Goal: Information Seeking & Learning: Learn about a topic

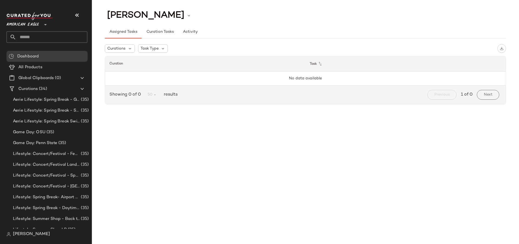
click at [26, 234] on span "[PERSON_NAME]" at bounding box center [31, 234] width 37 height 6
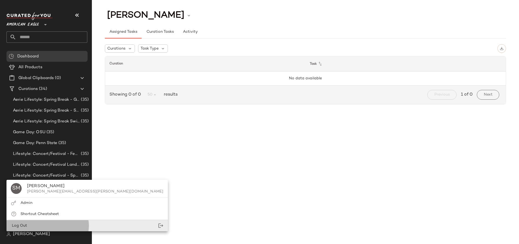
click at [27, 227] on div "Log Out" at bounding box center [86, 225] width 161 height 11
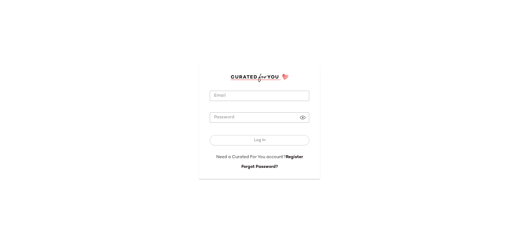
type input "**********"
click at [369, 19] on div "**********" at bounding box center [259, 122] width 519 height 244
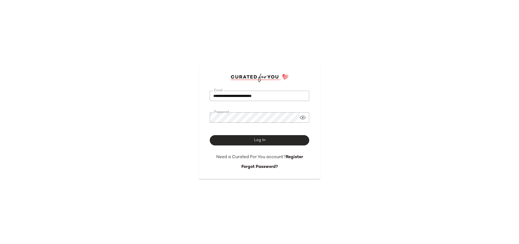
click at [244, 135] on button "Log In" at bounding box center [259, 140] width 99 height 10
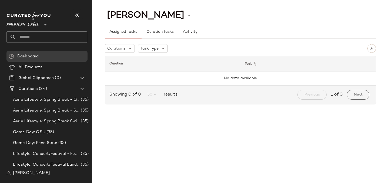
click at [24, 172] on span "[PERSON_NAME]" at bounding box center [31, 173] width 37 height 6
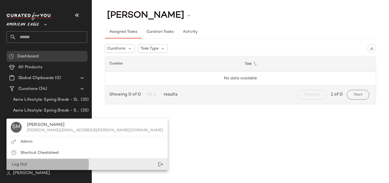
click at [25, 167] on div "Log Out" at bounding box center [19, 164] width 16 height 6
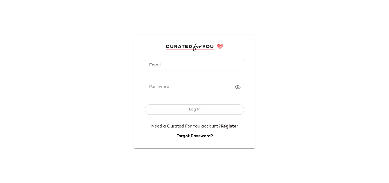
type input "**********"
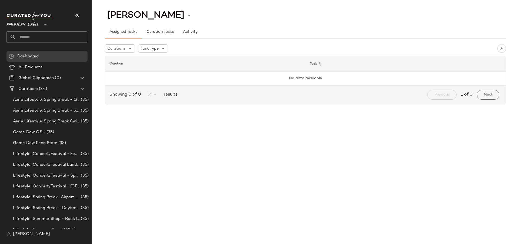
click at [34, 25] on span "American Eagle" at bounding box center [22, 23] width 32 height 10
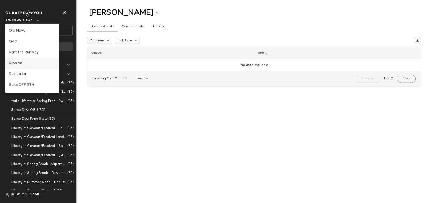
scroll to position [164, 0]
click at [35, 56] on div "Lulus" at bounding box center [39, 54] width 56 height 6
type input "**"
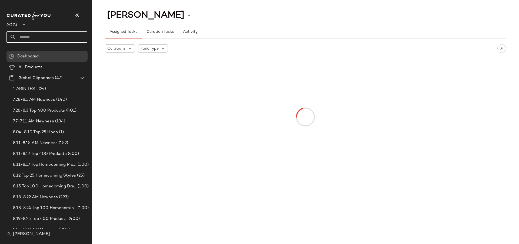
click at [31, 37] on input "text" at bounding box center [51, 36] width 71 height 11
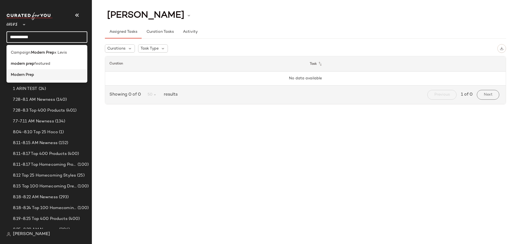
type input "**********"
click at [26, 73] on b "Modern Prep" at bounding box center [22, 75] width 23 height 6
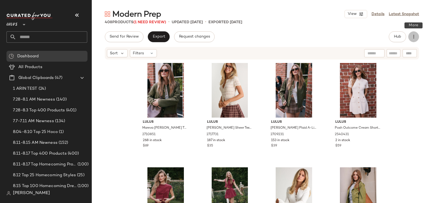
click at [412, 39] on icon "button" at bounding box center [413, 36] width 5 height 5
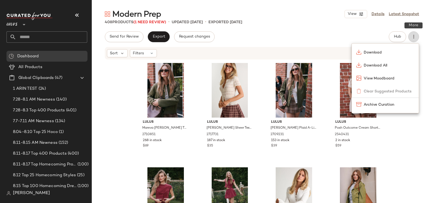
click at [412, 39] on icon "button" at bounding box center [413, 36] width 5 height 5
click at [400, 39] on span "Hub" at bounding box center [398, 37] width 8 height 4
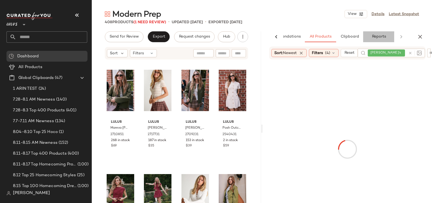
click at [372, 38] on span "Reports" at bounding box center [379, 37] width 14 height 4
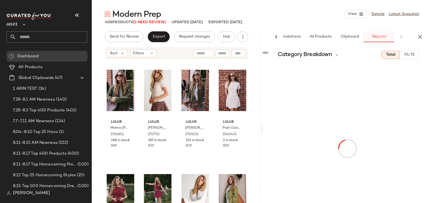
scroll to position [0, 26]
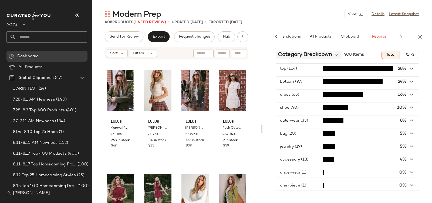
click at [304, 53] on span "Category Breakdown" at bounding box center [305, 55] width 54 height 8
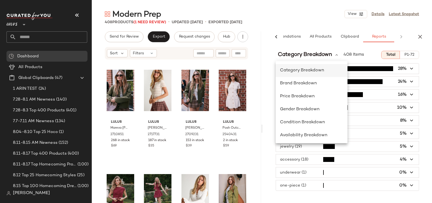
scroll to position [0, 0]
click at [295, 137] on span "Availability Breakdown" at bounding box center [303, 135] width 47 height 5
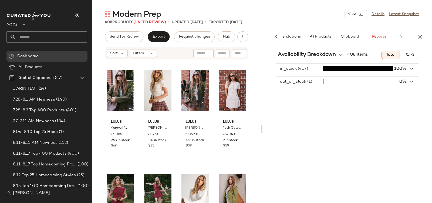
click at [324, 62] on div "Availability Breakdown 408 Items Total P1-72 in_stock (407) 100% out_of_stock (…" at bounding box center [347, 135] width 169 height 179
click at [318, 58] on span "Availability Breakdown" at bounding box center [307, 55] width 58 height 8
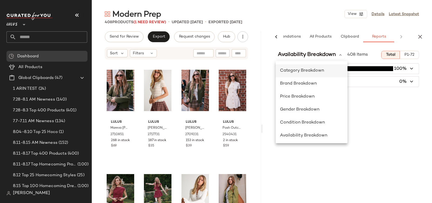
click at [295, 73] on div "Category Breakdown" at bounding box center [311, 71] width 63 height 6
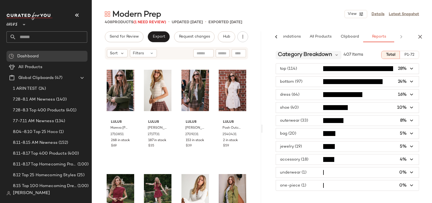
click at [288, 53] on span "Category Breakdown" at bounding box center [305, 55] width 54 height 8
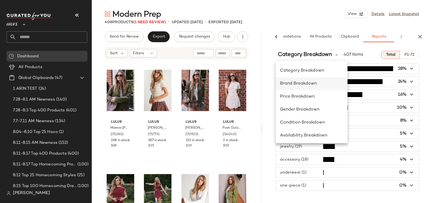
click at [290, 81] on span "Brand Breakdown" at bounding box center [298, 83] width 37 height 5
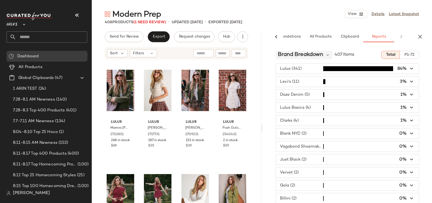
click at [290, 55] on span "Brand Breakdown" at bounding box center [300, 55] width 45 height 8
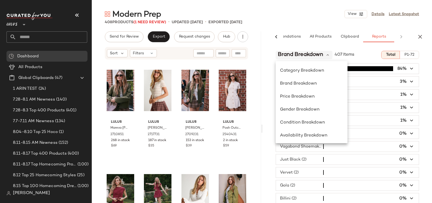
click at [290, 55] on span "Brand Breakdown" at bounding box center [300, 55] width 45 height 8
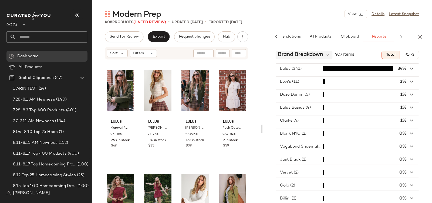
click at [290, 55] on span "Brand Breakdown" at bounding box center [300, 55] width 45 height 8
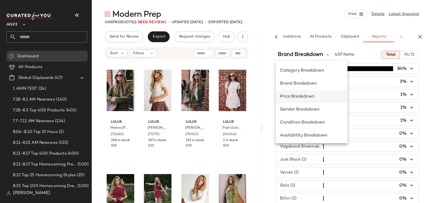
click at [291, 95] on span "Price Breakdown" at bounding box center [297, 96] width 35 height 5
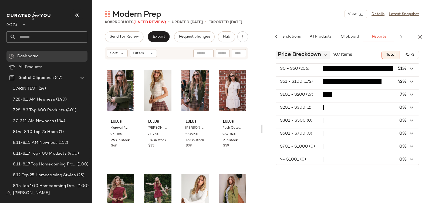
click at [283, 55] on span "Price Breakdown" at bounding box center [299, 55] width 43 height 8
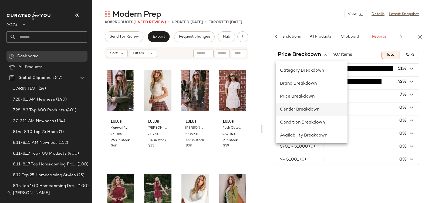
click at [294, 110] on span "Gender Breakdown" at bounding box center [299, 109] width 39 height 5
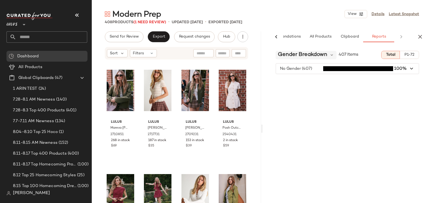
click at [295, 54] on span "Gender Breakdown" at bounding box center [302, 55] width 49 height 8
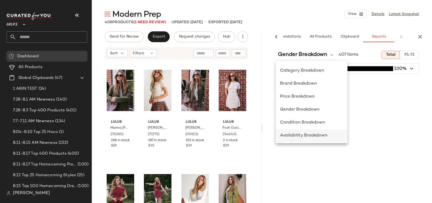
click at [305, 131] on div "Availability Breakdown" at bounding box center [312, 135] width 72 height 13
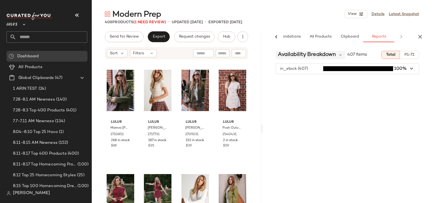
click at [296, 56] on span "Availability Breakdown" at bounding box center [307, 55] width 58 height 8
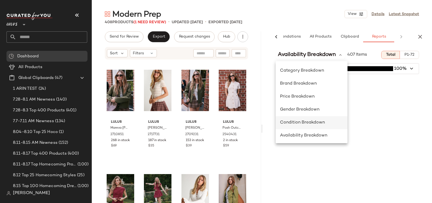
click at [301, 124] on span "Condition Breakdown" at bounding box center [302, 122] width 45 height 5
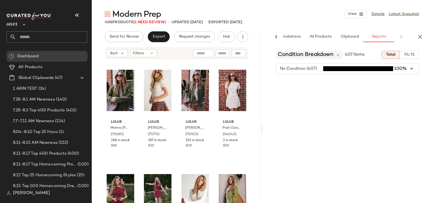
click at [301, 55] on span "Condition Breakdown" at bounding box center [306, 55] width 56 height 8
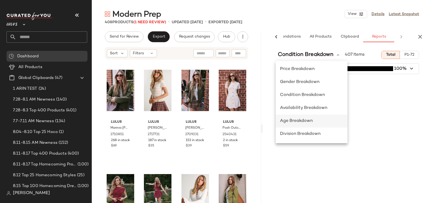
scroll to position [28, 0]
click at [311, 122] on span "Age Breakdown" at bounding box center [296, 121] width 33 height 5
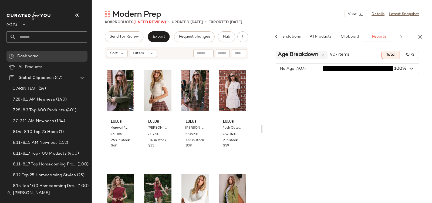
click at [294, 54] on span "Age Breakdown" at bounding box center [298, 55] width 41 height 8
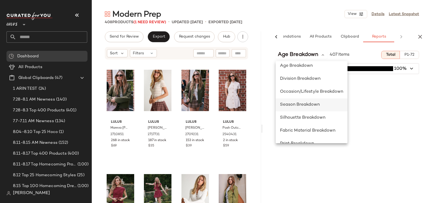
scroll to position [81, 0]
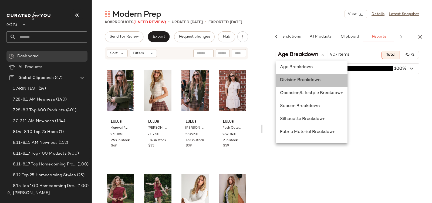
click at [299, 78] on span "Division Breakdown" at bounding box center [300, 80] width 41 height 5
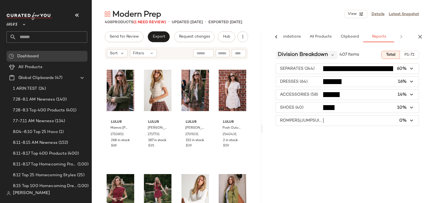
click at [290, 55] on span "Division Breakdown" at bounding box center [303, 55] width 50 height 8
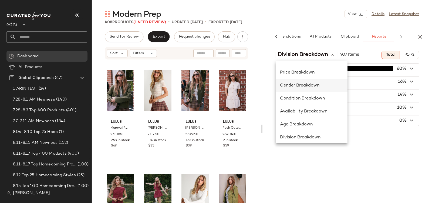
scroll to position [72, 0]
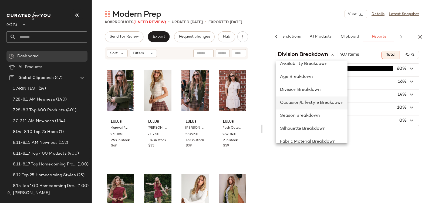
click at [296, 101] on span "Occasion/Lifestyle Breakdown" at bounding box center [311, 103] width 63 height 5
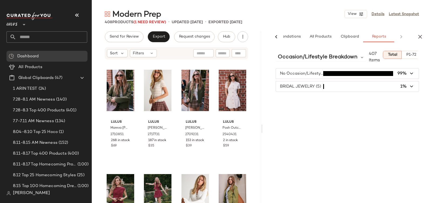
click at [298, 62] on div "Occasion/Lifestyle Breakdown 407 Items" at bounding box center [329, 57] width 107 height 13
click at [298, 59] on span "Occasion/Lifestyle Breakdown" at bounding box center [318, 57] width 80 height 8
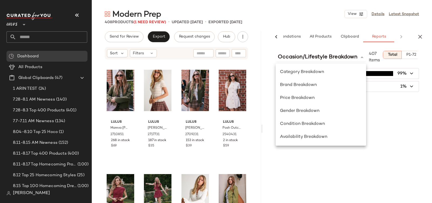
scroll to position [105, 0]
click at [292, 84] on span "Season Breakdown" at bounding box center [300, 85] width 40 height 5
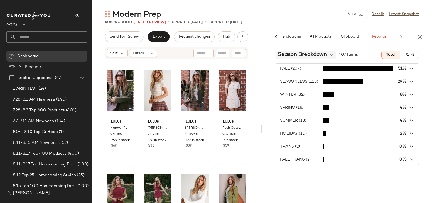
click at [299, 54] on span "Season Breakdown" at bounding box center [302, 55] width 49 height 8
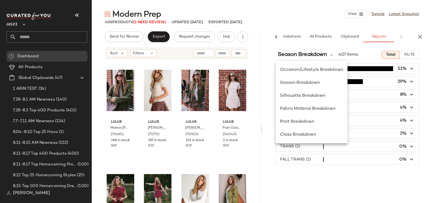
click at [288, 14] on div "Modern Prep View Details Latest Snapshot" at bounding box center [262, 14] width 341 height 11
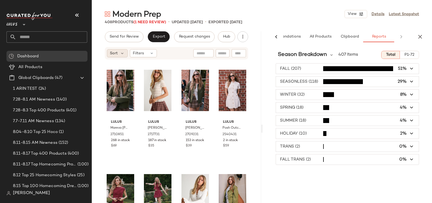
click at [115, 53] on span "Sort" at bounding box center [114, 54] width 8 height 6
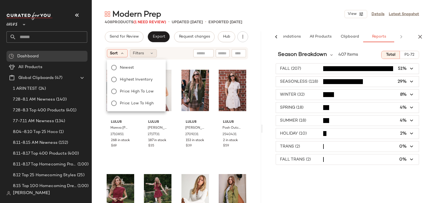
click at [142, 55] on span "Filters" at bounding box center [138, 54] width 11 height 6
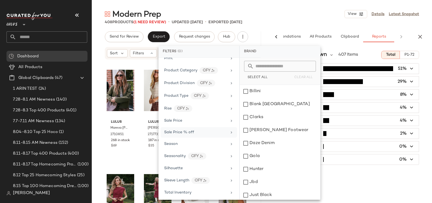
scroll to position [337, 0]
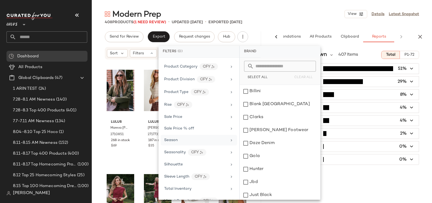
click at [172, 137] on div "Season" at bounding box center [171, 140] width 14 height 6
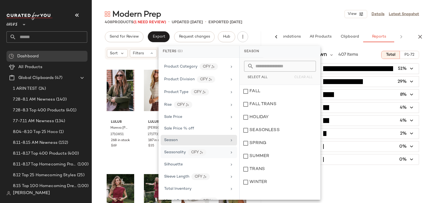
click at [173, 150] on span "Seasonality" at bounding box center [175, 152] width 22 height 4
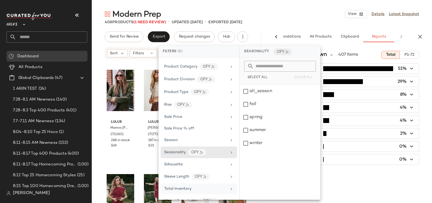
click at [183, 187] on span "Total Inventory" at bounding box center [177, 189] width 27 height 4
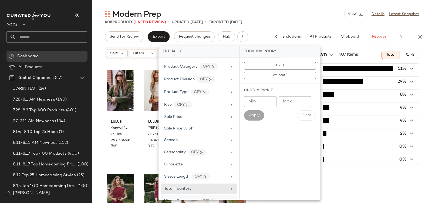
click at [182, 199] on span "Visual Complexity" at bounding box center [180, 201] width 33 height 4
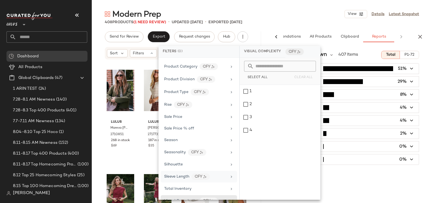
click at [179, 175] on span "Sleeve Length" at bounding box center [176, 177] width 25 height 4
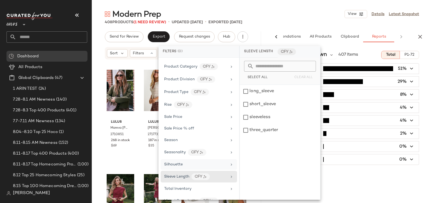
click at [177, 162] on span "Silhouette" at bounding box center [173, 164] width 19 height 4
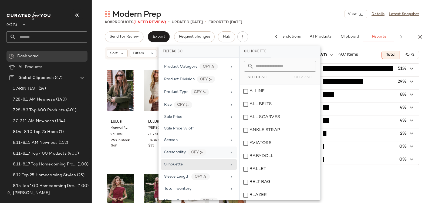
click at [175, 150] on span "Seasonality" at bounding box center [175, 152] width 22 height 4
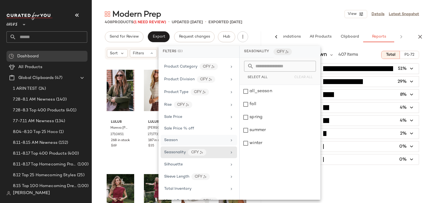
click at [169, 138] on span "Season" at bounding box center [171, 140] width 14 height 4
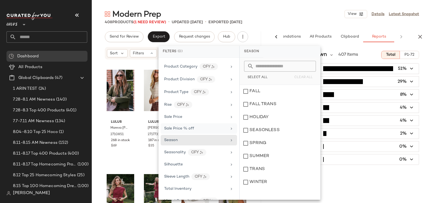
click at [176, 127] on span "Sale Price % off" at bounding box center [179, 129] width 30 height 4
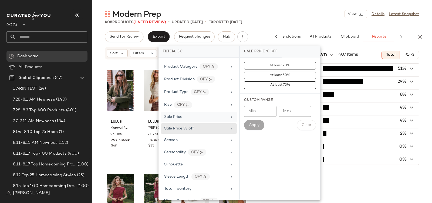
click at [174, 115] on span "Sale Price" at bounding box center [173, 117] width 18 height 4
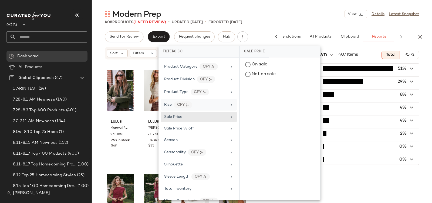
click at [167, 103] on span "Rise" at bounding box center [168, 105] width 8 height 4
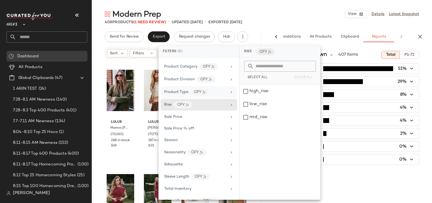
click at [168, 89] on div "Product Type" at bounding box center [176, 92] width 24 height 6
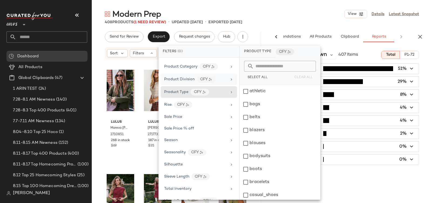
click at [182, 77] on span "Product Division" at bounding box center [179, 79] width 31 height 4
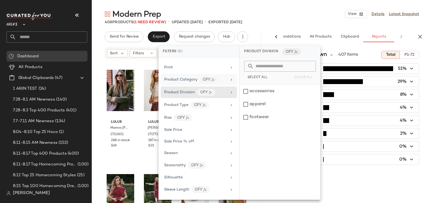
scroll to position [324, 0]
click at [181, 78] on span "Product Category" at bounding box center [180, 80] width 33 height 4
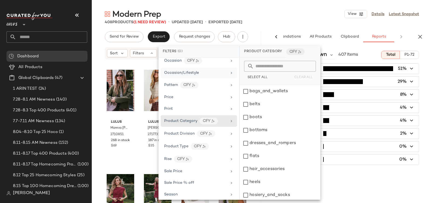
scroll to position [249, 0]
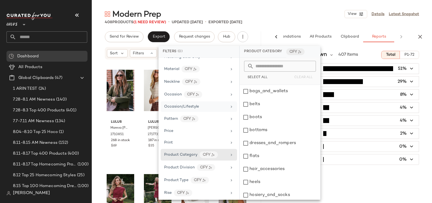
click at [171, 105] on span "Occasion/Lifestyle" at bounding box center [181, 107] width 35 height 4
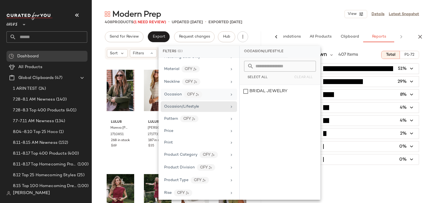
click at [169, 92] on span "Occasion" at bounding box center [173, 94] width 18 height 4
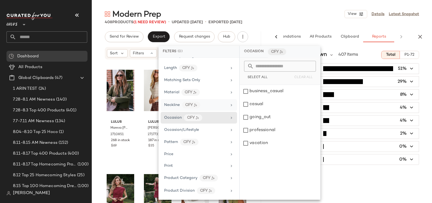
scroll to position [160, 0]
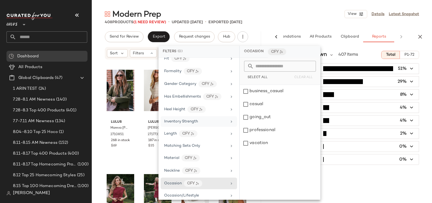
click at [173, 120] on div "Inventory Strength" at bounding box center [199, 121] width 76 height 11
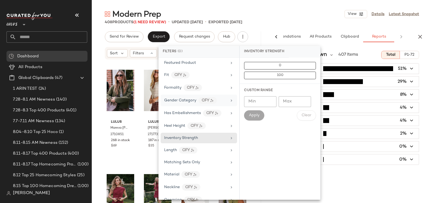
scroll to position [79, 0]
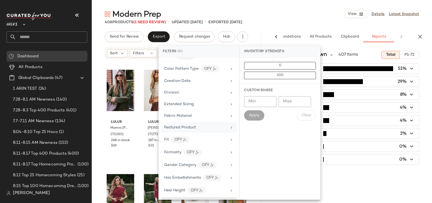
click at [173, 125] on span "Featured Product" at bounding box center [180, 127] width 32 height 4
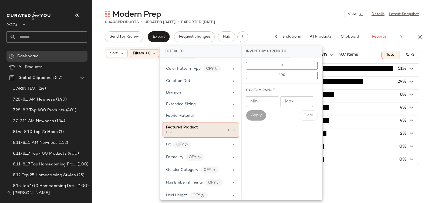
click at [174, 130] on div "true" at bounding box center [193, 132] width 54 height 5
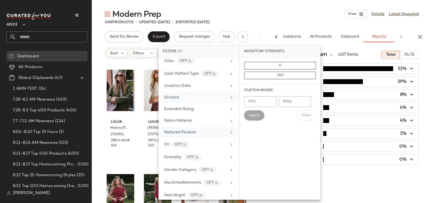
scroll to position [74, 0]
click at [177, 95] on div "Division" at bounding box center [171, 98] width 15 height 6
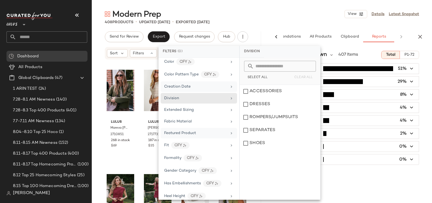
click at [177, 86] on span "Creation Date" at bounding box center [177, 87] width 26 height 4
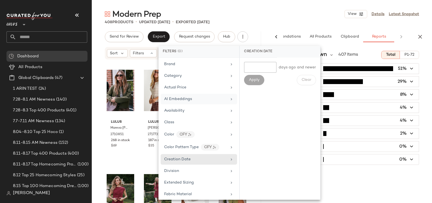
scroll to position [0, 0]
click at [177, 120] on div "Class" at bounding box center [195, 123] width 63 height 6
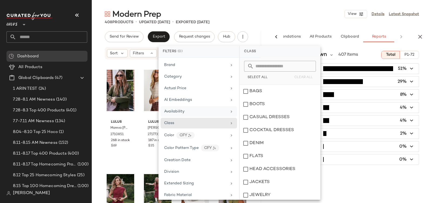
click at [177, 111] on span "Availability" at bounding box center [174, 111] width 20 height 4
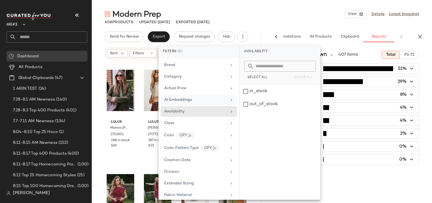
click at [180, 99] on span "AI Embeddings" at bounding box center [178, 100] width 28 height 4
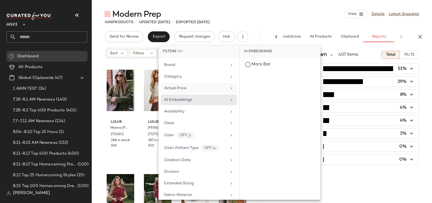
click at [181, 88] on span "Actual Price" at bounding box center [175, 88] width 22 height 4
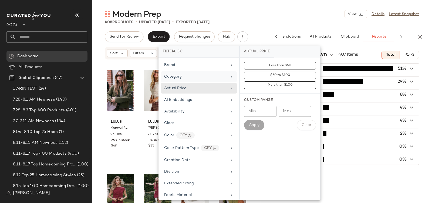
click at [181, 77] on div "Category" at bounding box center [195, 77] width 63 height 6
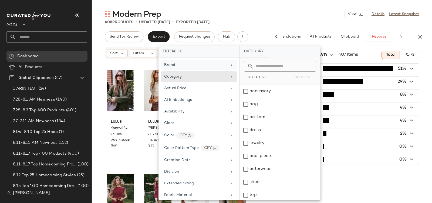
click at [172, 61] on div "Brand" at bounding box center [199, 65] width 76 height 11
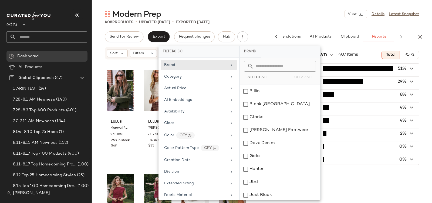
click at [260, 17] on div "Modern Prep View Details Latest Snapshot" at bounding box center [262, 14] width 341 height 11
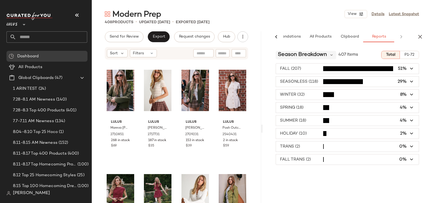
click at [293, 55] on span "Season Breakdown" at bounding box center [302, 55] width 49 height 8
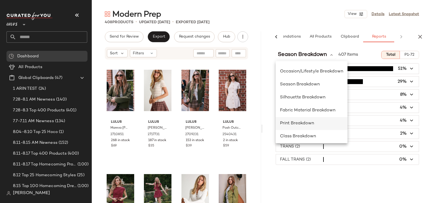
scroll to position [105, 0]
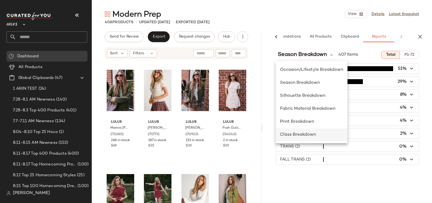
click at [311, 138] on div "Class Breakdown" at bounding box center [312, 134] width 72 height 13
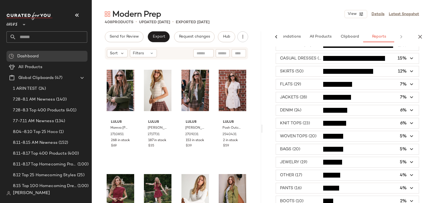
scroll to position [0, 0]
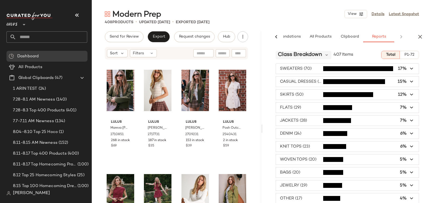
click at [289, 51] on span "Class Breakdown" at bounding box center [300, 55] width 44 height 8
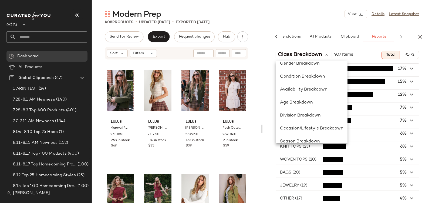
scroll to position [105, 0]
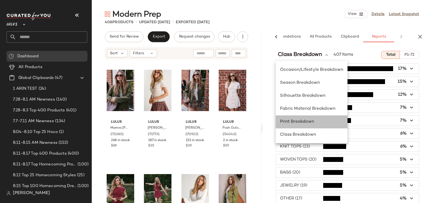
click at [295, 121] on span "Print Breakdown" at bounding box center [297, 121] width 34 height 5
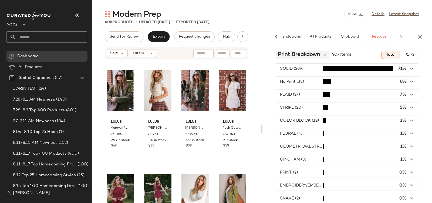
click at [314, 55] on span "Print Breakdown" at bounding box center [299, 55] width 42 height 8
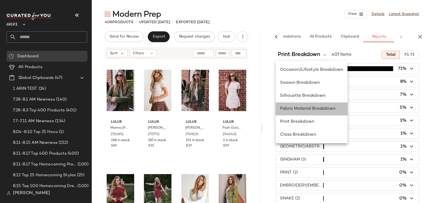
click at [300, 102] on div "Fabric Material Breakdown" at bounding box center [312, 108] width 72 height 13
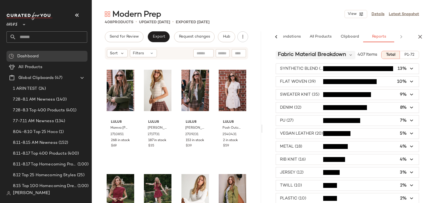
click at [298, 51] on span "Fabric Material Breakdown" at bounding box center [312, 55] width 68 height 8
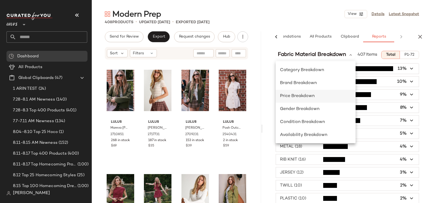
scroll to position [0, 0]
click at [294, 24] on div "408 Products • updated [DATE] • Exported [DATE]" at bounding box center [262, 21] width 341 height 5
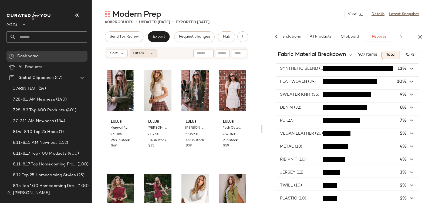
click at [147, 55] on div "Filters" at bounding box center [143, 53] width 27 height 8
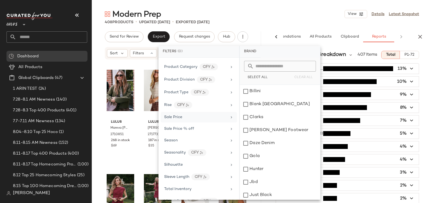
scroll to position [337, 0]
click at [301, 24] on div "408 Products • updated [DATE] • Exported [DATE]" at bounding box center [262, 21] width 341 height 5
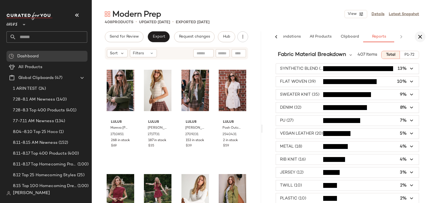
click at [421, 37] on icon "button" at bounding box center [420, 37] width 6 height 6
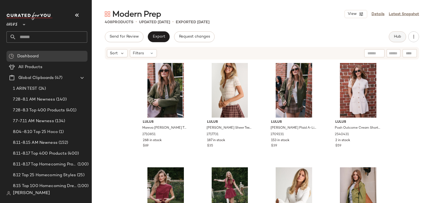
click at [400, 36] on span "Hub" at bounding box center [398, 37] width 8 height 4
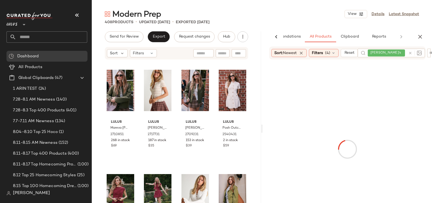
scroll to position [0, 26]
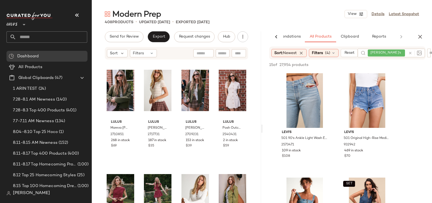
click at [404, 53] on icon at bounding box center [406, 53] width 4 height 4
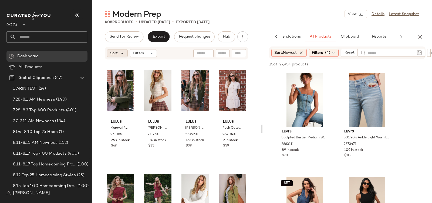
click at [120, 54] on icon at bounding box center [122, 53] width 5 height 5
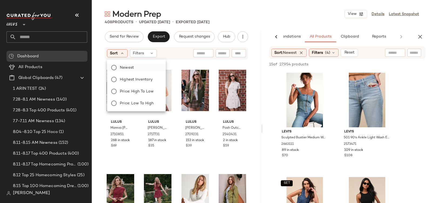
click at [129, 69] on span "Newest" at bounding box center [127, 68] width 14 height 6
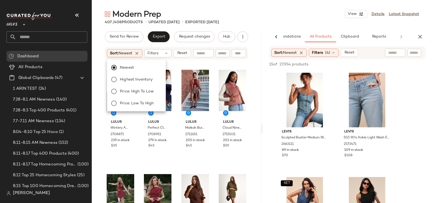
click at [265, 19] on div "Modern Prep View Details Latest Snapshot" at bounding box center [262, 14] width 341 height 11
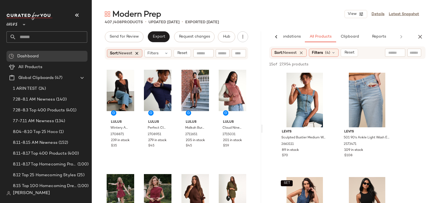
click at [138, 54] on icon at bounding box center [137, 53] width 5 height 5
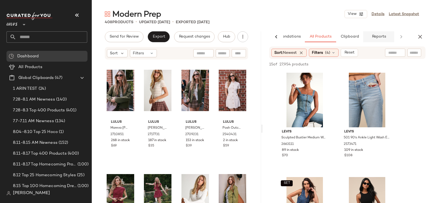
click at [377, 35] on span "Reports" at bounding box center [379, 37] width 14 height 4
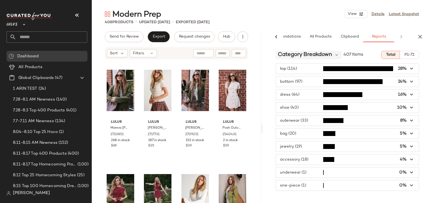
click at [299, 57] on span "Category Breakdown" at bounding box center [305, 55] width 54 height 8
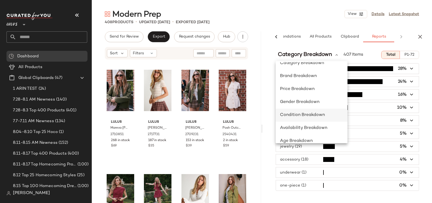
scroll to position [9, 0]
click at [304, 110] on div "Condition Breakdown" at bounding box center [312, 113] width 72 height 13
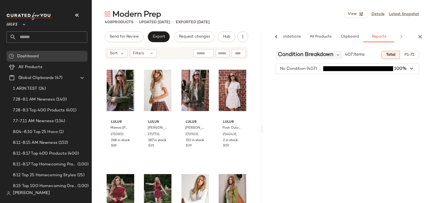
click at [287, 53] on span "Condition Breakdown" at bounding box center [306, 55] width 56 height 8
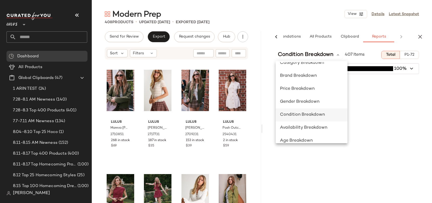
scroll to position [19, 0]
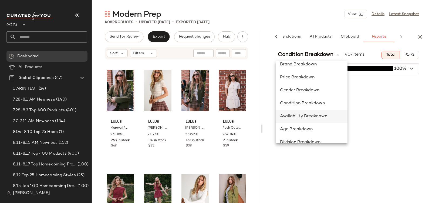
click at [316, 117] on span "Availability Breakdown" at bounding box center [303, 116] width 47 height 5
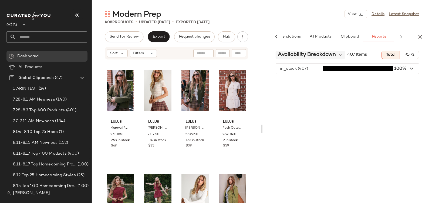
click at [299, 54] on span "Availability Breakdown" at bounding box center [307, 55] width 58 height 8
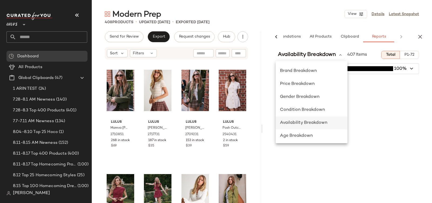
scroll to position [77, 0]
click at [309, 112] on span "Season Breakdown" at bounding box center [300, 110] width 40 height 5
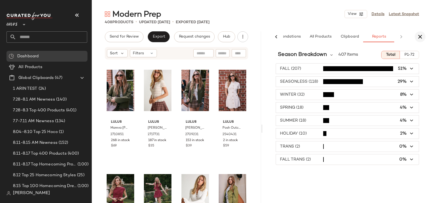
click at [420, 36] on icon "button" at bounding box center [420, 37] width 6 height 6
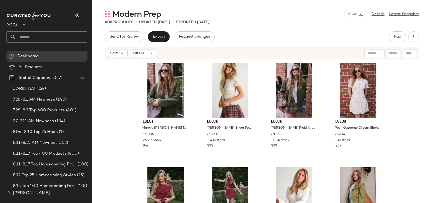
click at [31, 37] on input "text" at bounding box center [51, 36] width 71 height 11
type input "********"
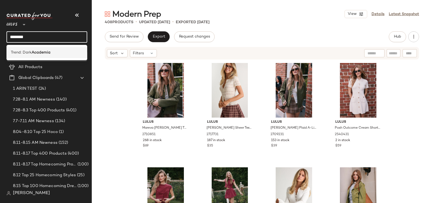
click at [13, 51] on span "Trend: Dark" at bounding box center [21, 53] width 21 height 6
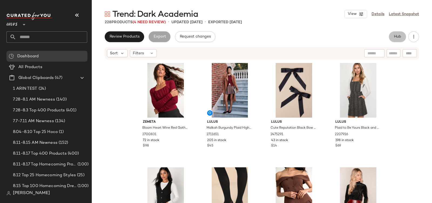
click at [399, 35] on span "Hub" at bounding box center [398, 37] width 8 height 4
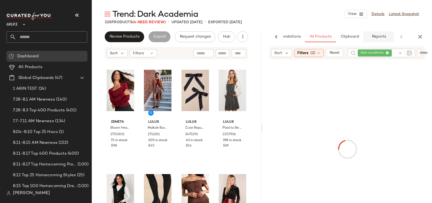
click at [379, 35] on span "Reports" at bounding box center [379, 37] width 14 height 4
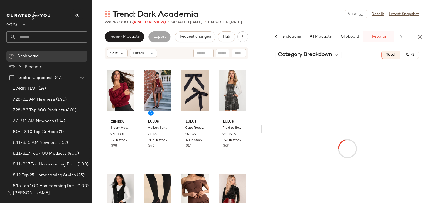
scroll to position [0, 26]
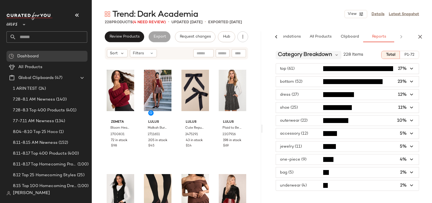
click at [297, 55] on span "Category Breakdown" at bounding box center [305, 55] width 54 height 8
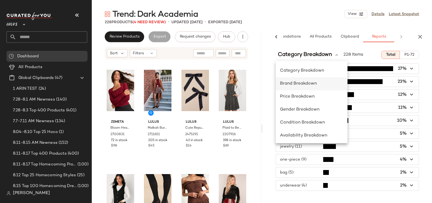
click at [295, 81] on span "Brand Breakdown" at bounding box center [298, 83] width 37 height 5
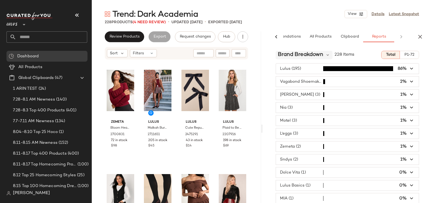
click at [293, 56] on span "Brand Breakdown" at bounding box center [300, 55] width 45 height 8
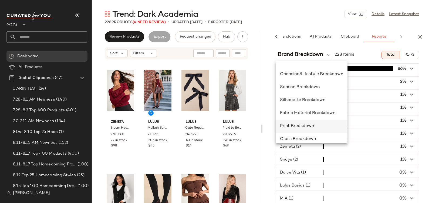
scroll to position [105, 0]
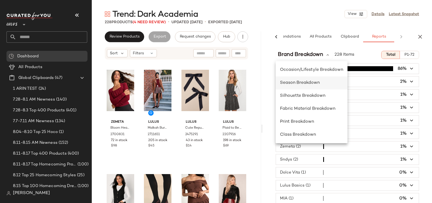
click at [309, 82] on span "Season Breakdown" at bounding box center [300, 83] width 40 height 5
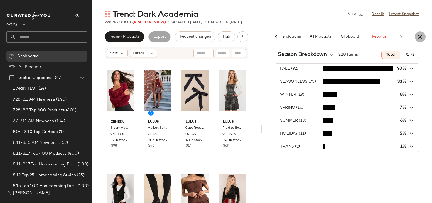
click at [422, 36] on icon "button" at bounding box center [420, 37] width 6 height 6
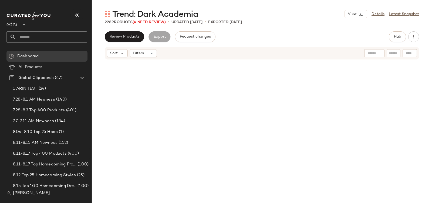
scroll to position [0, 0]
